Goal: Transaction & Acquisition: Purchase product/service

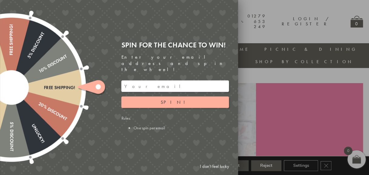
click at [215, 167] on link "I don't feel lucky" at bounding box center [214, 166] width 35 height 11
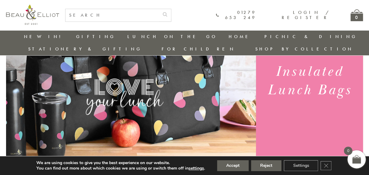
scroll to position [78, 0]
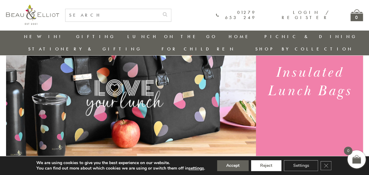
click at [264, 163] on button "Reject" at bounding box center [266, 166] width 30 height 11
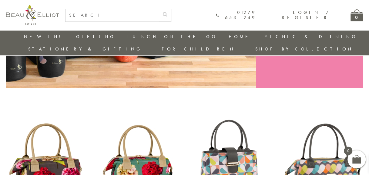
scroll to position [229, 0]
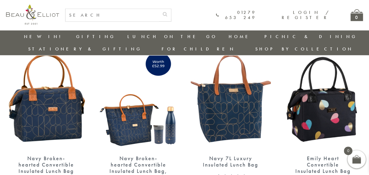
scroll to position [735, 0]
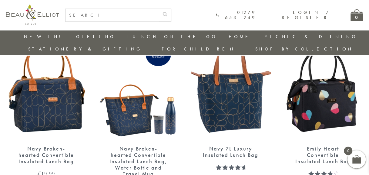
click at [335, 82] on img at bounding box center [323, 88] width 80 height 103
click at [59, 93] on img at bounding box center [46, 88] width 80 height 103
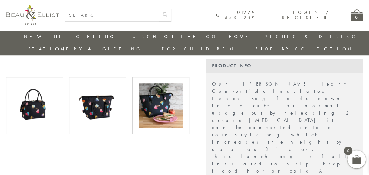
scroll to position [169, 0]
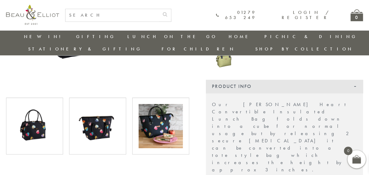
click at [154, 104] on img at bounding box center [160, 126] width 44 height 44
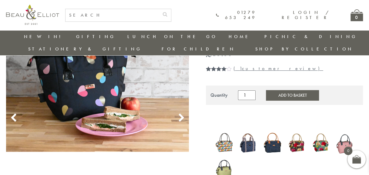
scroll to position [48, 0]
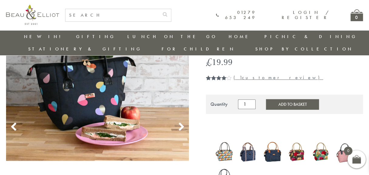
click at [179, 123] on use at bounding box center [180, 127] width 5 height 8
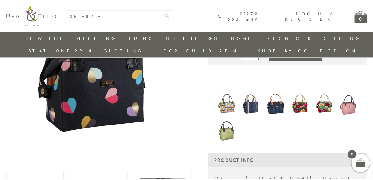
scroll to position [108, 0]
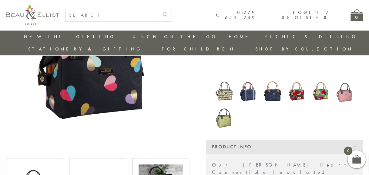
click at [105, 79] on img at bounding box center [97, 59] width 183 height 183
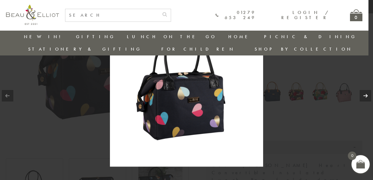
click at [367, 97] on link at bounding box center [366, 96] width 12 height 12
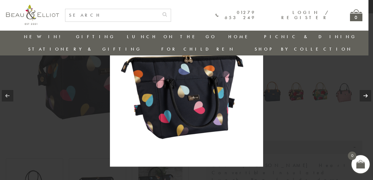
click at [367, 97] on link at bounding box center [366, 96] width 12 height 12
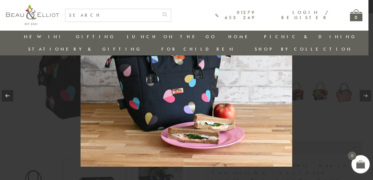
click at [367, 97] on link at bounding box center [366, 96] width 12 height 12
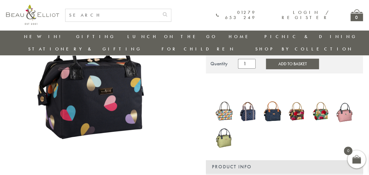
scroll to position [69, 0]
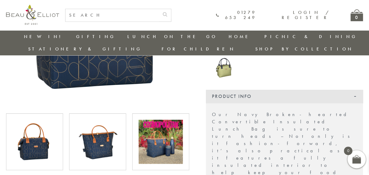
scroll to position [169, 0]
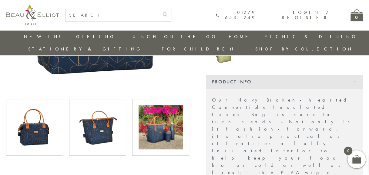
click at [161, 118] on img at bounding box center [160, 127] width 44 height 44
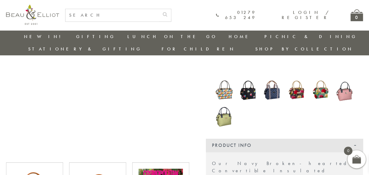
scroll to position [48, 0]
